Goal: Book appointment/travel/reservation

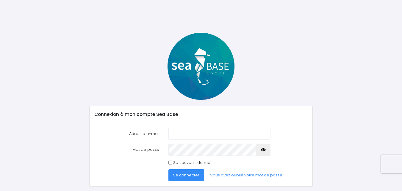
click at [194, 135] on input "Adresse e-mail" at bounding box center [219, 134] width 102 height 12
type input "fgredelue@gmail.com"
click at [169, 163] on input "Se souvenir de moi" at bounding box center [170, 162] width 4 height 4
checkbox input "true"
click at [171, 171] on button "Se connecter" at bounding box center [186, 175] width 36 height 12
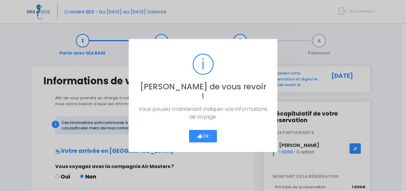
click at [208, 131] on button "Ok" at bounding box center [203, 136] width 28 height 12
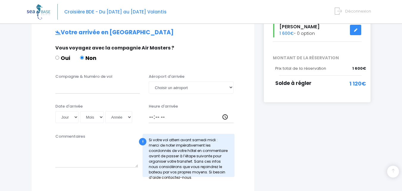
scroll to position [119, 0]
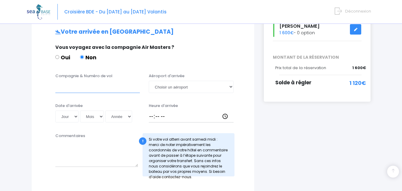
click at [79, 89] on input "Compagnie & Numéro de vol" at bounding box center [97, 87] width 85 height 12
click at [62, 88] on input "Compagnie & Numéro de vol" at bounding box center [97, 87] width 85 height 12
paste input "EJU4495"
type input "easy jet EJU4495"
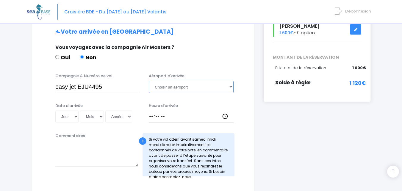
click at [180, 87] on select "Choisir un aéroport Hurghada Marsa Alam" at bounding box center [191, 87] width 85 height 12
select select "Hurghada"
click at [149, 81] on select "Choisir un aéroport Hurghada Marsa Alam" at bounding box center [191, 87] width 85 height 12
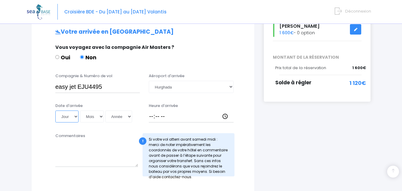
click at [77, 117] on select "Jour 01 02 03 04 05 06 07 08 09 10 11 12 13 14 15 16 17 18 19 20 21 22 23 24 25…" at bounding box center [66, 116] width 23 height 12
select select "01"
click at [55, 110] on select "Jour 01 02 03 04 05 06 07 08 09 10 11 12 13 14 15 16 17 18 19 20 21 22 23 24 25…" at bounding box center [66, 116] width 23 height 12
click at [96, 117] on select "Mois 01 02 03 04 05 06 07 08 09 10 11 12" at bounding box center [92, 116] width 24 height 12
select select "11"
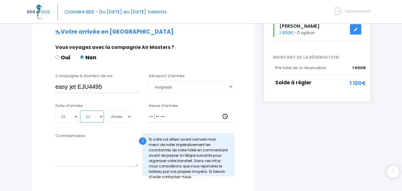
click at [80, 110] on select "Mois 01 02 03 04 05 06 07 08 09 10 11 12" at bounding box center [92, 116] width 24 height 12
click at [125, 114] on select "Année 2045 2044 2043 2042 2041 2040 2039 2038 2037 2036 2035 2034 2033 2032 203…" at bounding box center [118, 116] width 27 height 12
select select "2025"
click at [105, 110] on select "Année 2045 2044 2043 2042 2041 2040 2039 2038 2037 2036 2035 2034 2033 2032 203…" at bounding box center [118, 116] width 27 height 12
type input "2025-11-01"
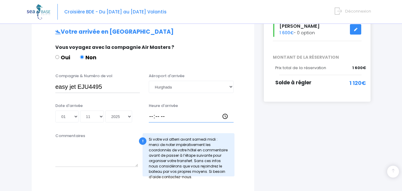
click at [153, 113] on input "Heure d'arrivée" at bounding box center [191, 116] width 85 height 12
type input "21:30"
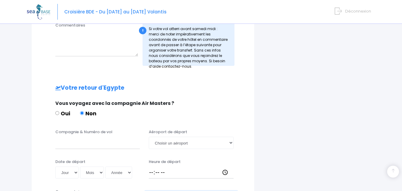
scroll to position [238, 0]
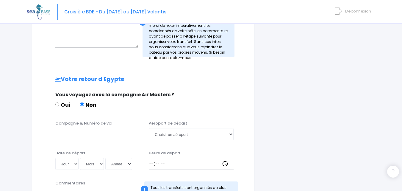
click at [64, 136] on input "Compagnie & Numéro de vol" at bounding box center [97, 134] width 85 height 12
paste input "EJU4496"
type input "EASY JET EJU4496"
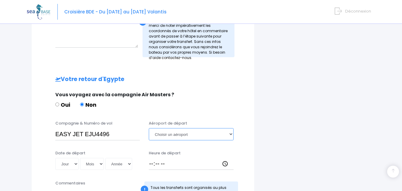
click at [199, 133] on select "Choisir un aéroport Hurghada Marsa Alam" at bounding box center [191, 134] width 85 height 12
select select "Hurghada"
click at [149, 128] on select "Choisir un aéroport Hurghada Marsa Alam" at bounding box center [191, 134] width 85 height 12
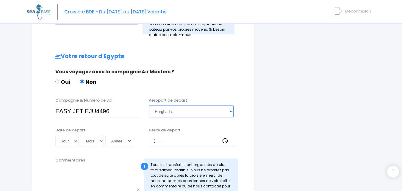
scroll to position [268, 0]
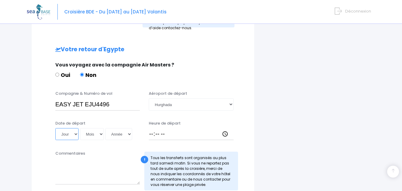
click at [71, 136] on select "Jour 01 02 03 04 05 06 07 08 09 10 11 12 13 14 15 16 17 18 19 20 21 22 23 24 25…" at bounding box center [66, 134] width 23 height 12
click at [77, 133] on select "Jour 01 02 03 04 05 06 07 08 09 10 11 12 13 14 15 16 17 18 19 20 21 22 23 24 25…" at bounding box center [66, 134] width 23 height 12
select select "08"
click at [55, 128] on select "Jour 01 02 03 04 05 06 07 08 09 10 11 12 13 14 15 16 17 18 19 20 21 22 23 24 25…" at bounding box center [66, 134] width 23 height 12
click at [94, 133] on select "Mois 01 02 03 04 05 06 07 08 09 10 11 12" at bounding box center [92, 134] width 24 height 12
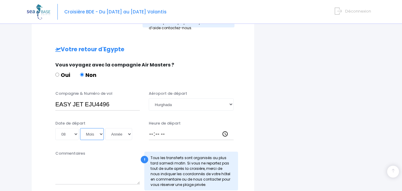
select select "11"
click at [80, 128] on select "Mois 01 02 03 04 05 06 07 08 09 10 11 12" at bounding box center [92, 134] width 24 height 12
click at [126, 134] on select "Année 2045 2044 2043 2042 2041 2040 2039 2038 2037 2036 2035 2034 2033 2032 203…" at bounding box center [118, 134] width 27 height 12
select select "2025"
click at [105, 128] on select "Année 2045 2044 2043 2042 2041 2040 2039 2038 2037 2036 2035 2034 2033 2032 203…" at bounding box center [118, 134] width 27 height 12
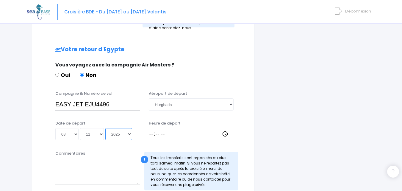
type input "2025-11-08"
click at [150, 134] on input "Heure de départ" at bounding box center [191, 134] width 85 height 12
type input "19:30"
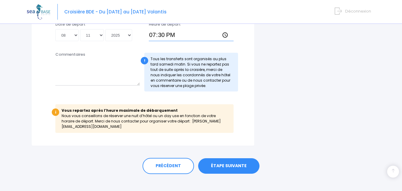
scroll to position [368, 0]
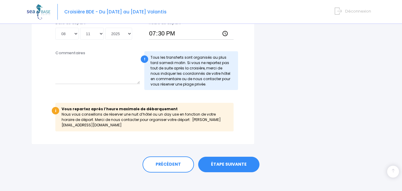
click at [228, 158] on link "ÉTAPE SUIVANTE" at bounding box center [228, 164] width 61 height 15
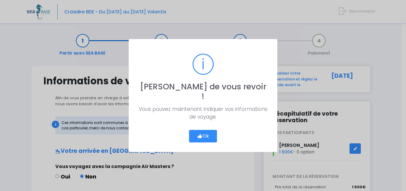
click at [208, 130] on button "Ok" at bounding box center [203, 136] width 28 height 12
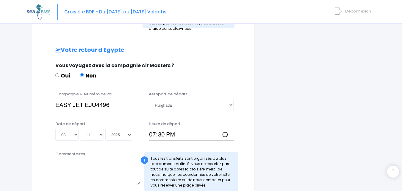
scroll to position [273, 0]
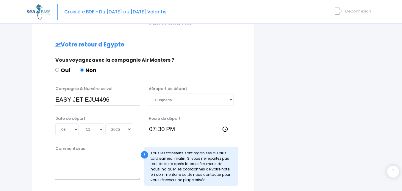
click at [154, 129] on input "19:30" at bounding box center [191, 129] width 85 height 12
type input "22:30"
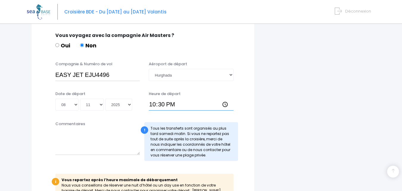
scroll to position [279, 0]
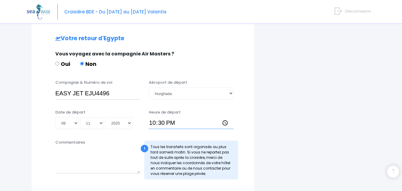
click at [181, 121] on input "22:30" at bounding box center [191, 123] width 85 height 12
click at [180, 95] on select "Choisir un aéroport Hurghada Marsa Alam" at bounding box center [191, 93] width 85 height 12
click at [149, 87] on select "Choisir un aéroport Hurghada Marsa Alam" at bounding box center [191, 93] width 85 height 12
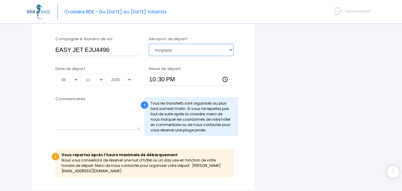
scroll to position [368, 0]
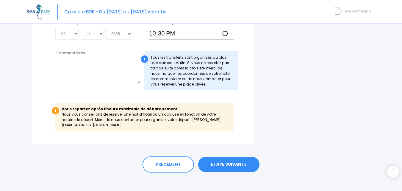
click at [222, 159] on link "ÉTAPE SUIVANTE" at bounding box center [228, 164] width 61 height 15
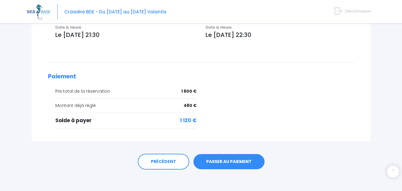
scroll to position [228, 0]
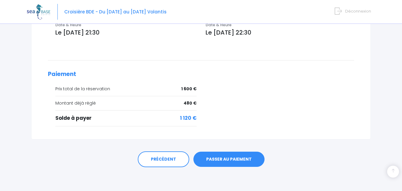
click at [223, 158] on link "PASSER AU PAIEMENT" at bounding box center [228, 158] width 71 height 15
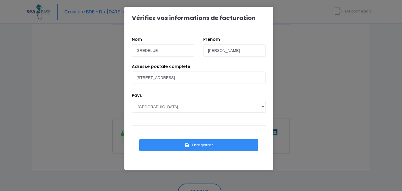
scroll to position [119, 0]
click at [197, 144] on button "Enregistrer" at bounding box center [198, 145] width 119 height 12
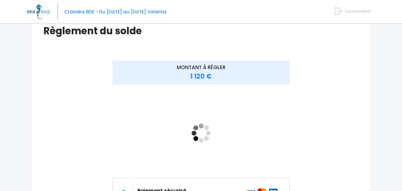
scroll to position [60, 0]
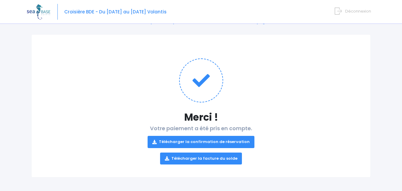
scroll to position [33, 0]
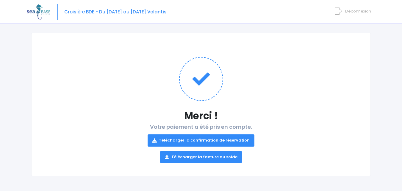
click at [201, 157] on link "Télécharger la facture du solde" at bounding box center [201, 157] width 82 height 12
click at [199, 138] on link "Télécharger la confirmation de réservation" at bounding box center [201, 140] width 107 height 12
